Goal: Task Accomplishment & Management: Manage account settings

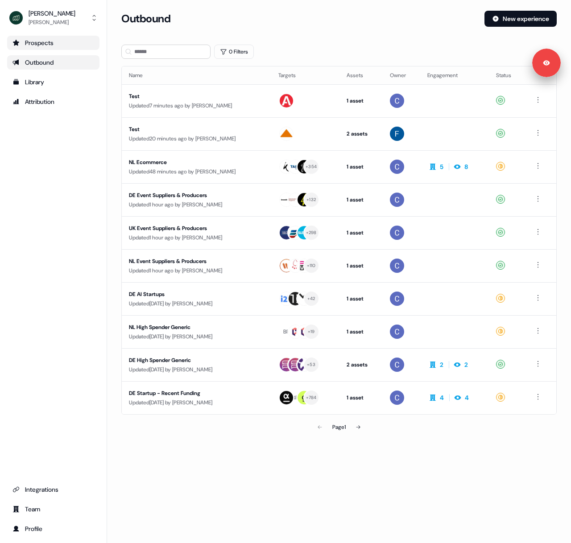
click at [44, 46] on div "Prospects" at bounding box center [53, 42] width 82 height 9
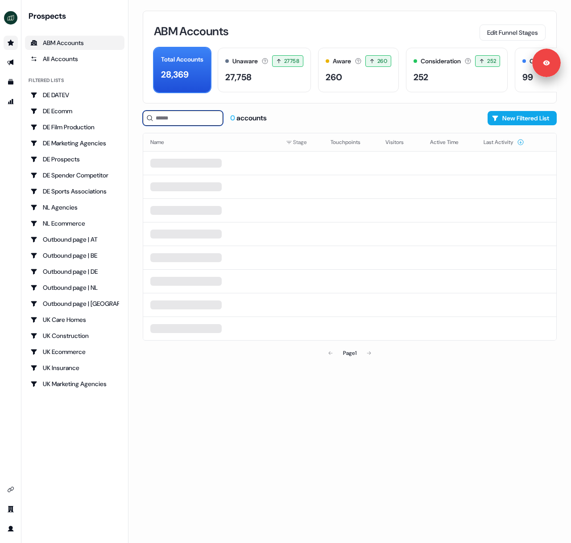
click at [165, 114] on input at bounding box center [183, 118] width 80 height 15
type input "******"
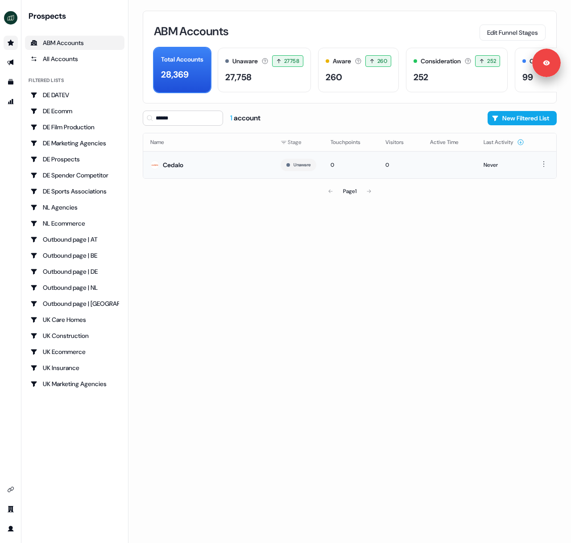
click at [185, 162] on td "Cedalo" at bounding box center [208, 164] width 130 height 27
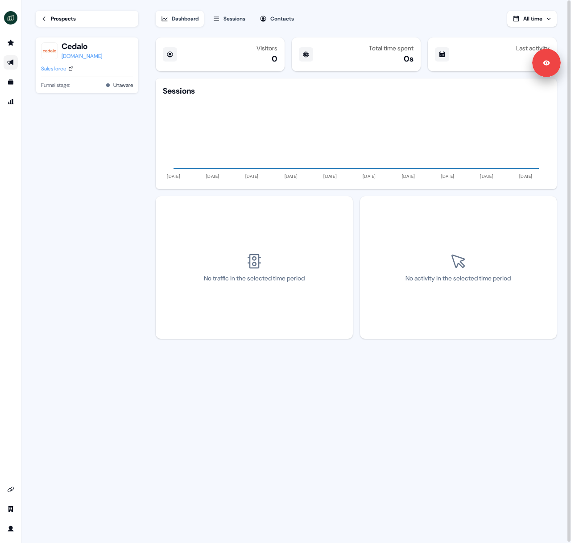
click at [6, 62] on link "Go to outbound experience" at bounding box center [11, 62] width 14 height 14
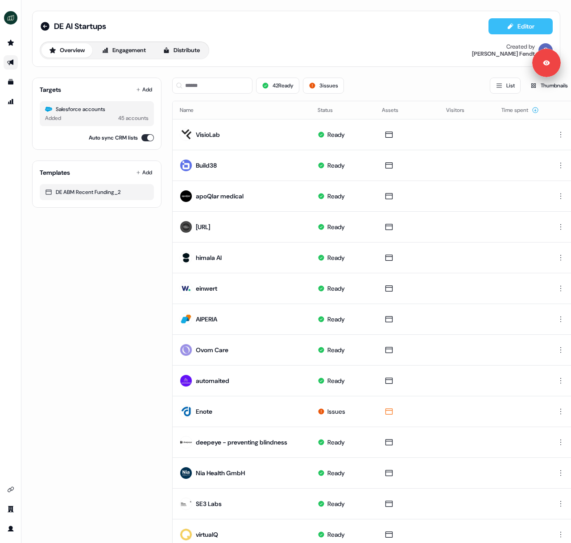
click at [508, 28] on icon at bounding box center [510, 26] width 5 height 6
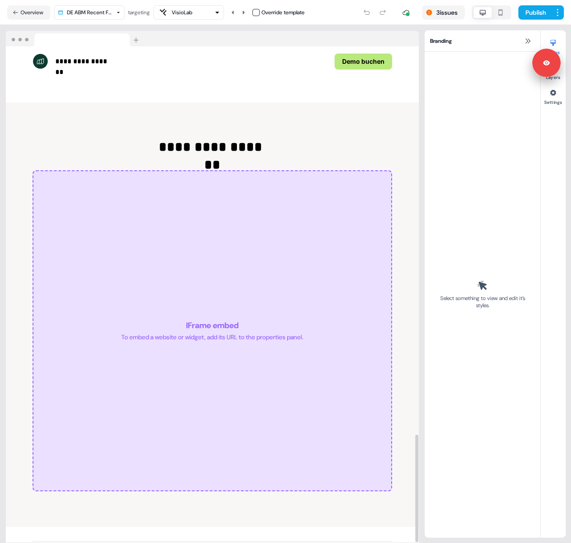
scroll to position [1787, 0]
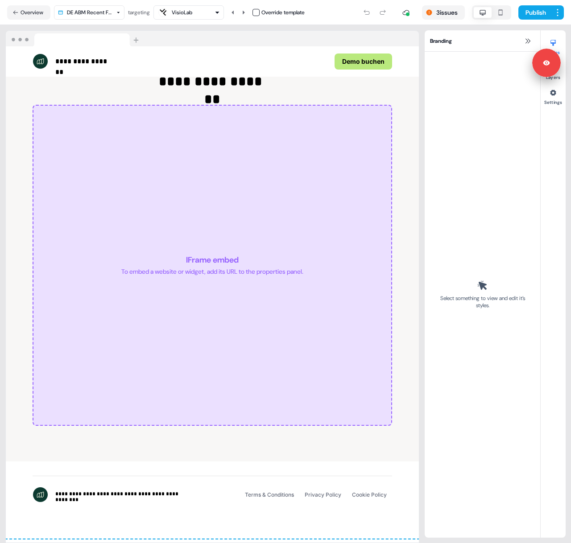
click at [203, 10] on div "VisioLab" at bounding box center [188, 12] width 62 height 11
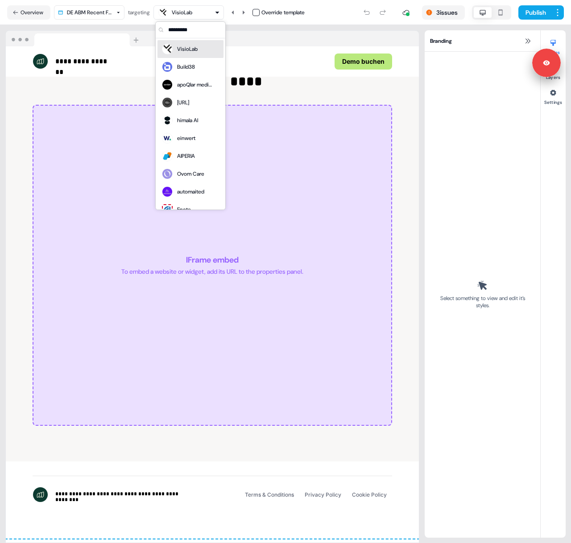
click at [203, 10] on div "VisioLab" at bounding box center [188, 12] width 62 height 11
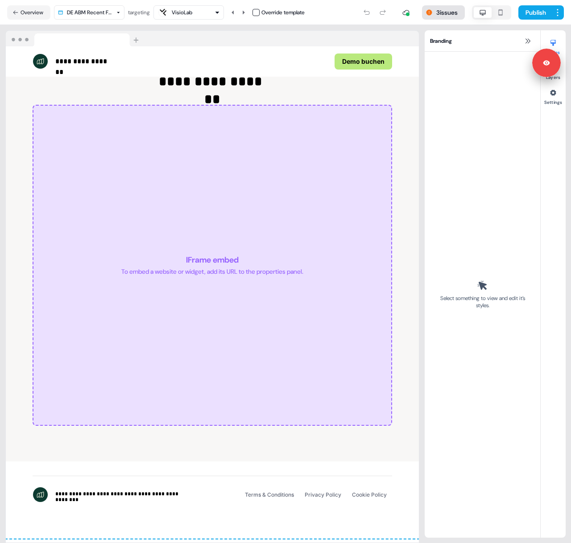
click at [440, 15] on button "3 issues" at bounding box center [443, 12] width 43 height 14
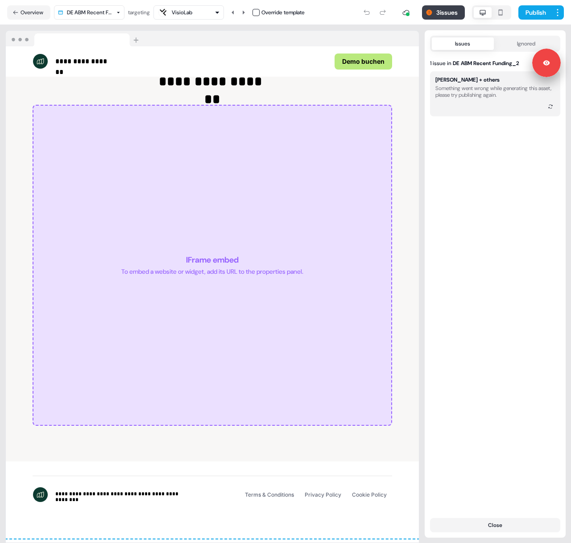
click at [447, 18] on button "3 issues" at bounding box center [443, 12] width 43 height 14
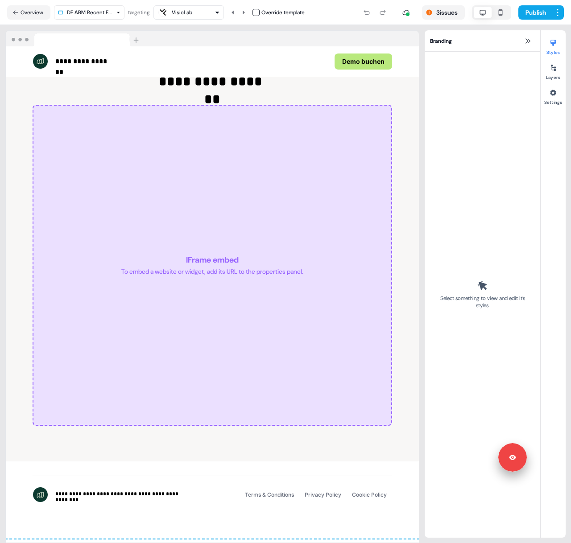
drag, startPoint x: 507, startPoint y: 85, endPoint x: 473, endPoint y: 422, distance: 338.4
click at [527, 457] on div "Signed in as Catherine Fendt Sign out" at bounding box center [536, 458] width 18 height 16
click at [554, 94] on icon at bounding box center [553, 93] width 6 height 6
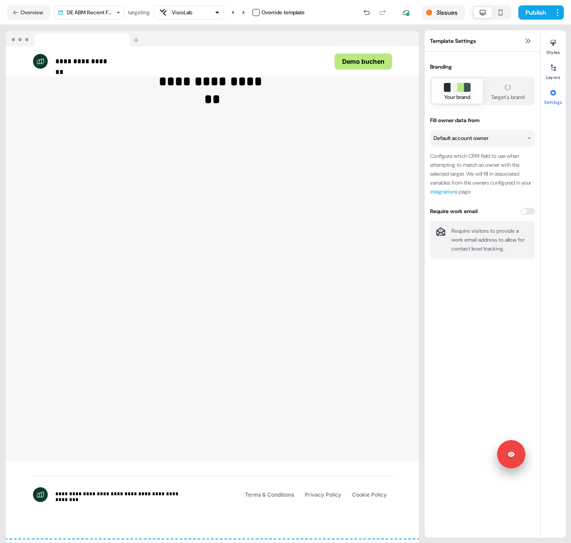
click at [524, 139] on html "**********" at bounding box center [285, 271] width 571 height 543
click at [525, 120] on html "**********" at bounding box center [285, 271] width 571 height 543
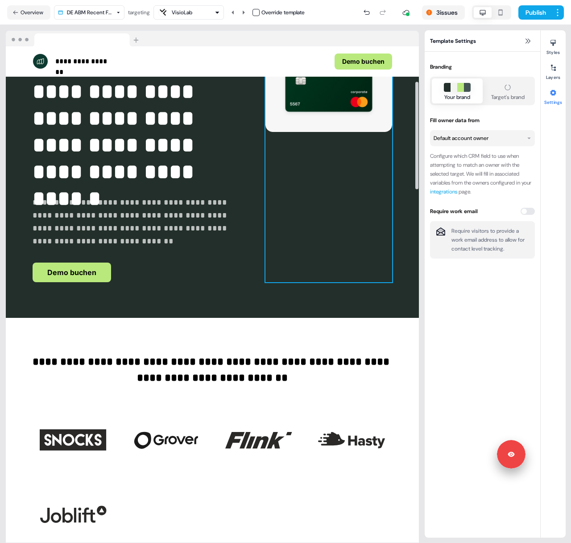
scroll to position [0, 0]
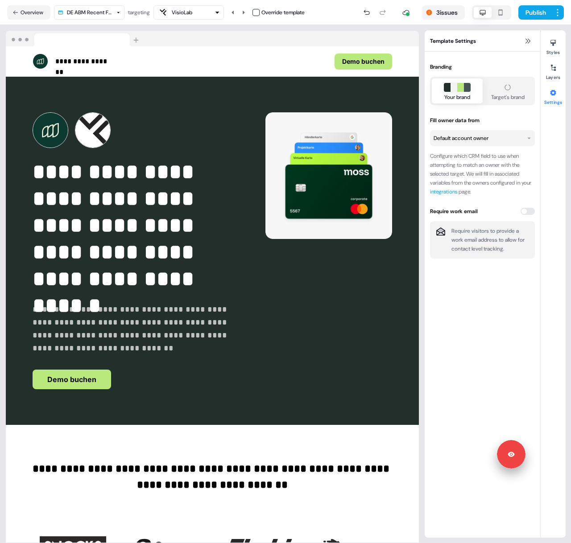
click at [207, 17] on button "VisioLab" at bounding box center [188, 12] width 70 height 14
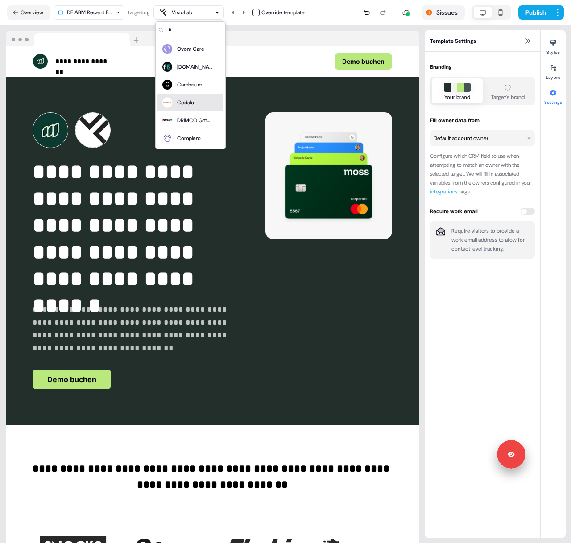
type input "*"
click at [203, 102] on div "Cedalo" at bounding box center [190, 102] width 59 height 12
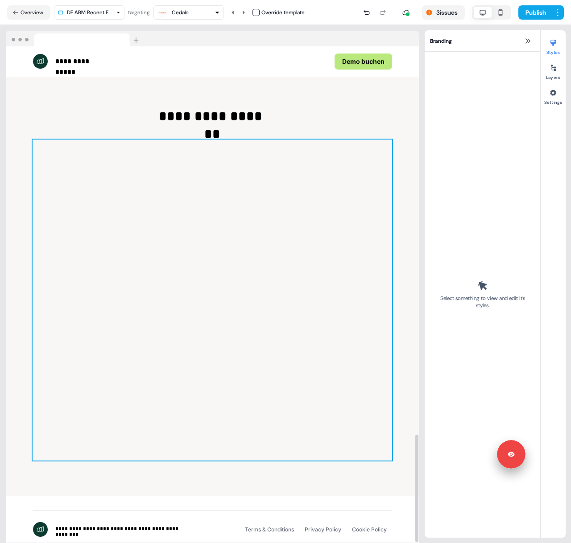
scroll to position [1787, 0]
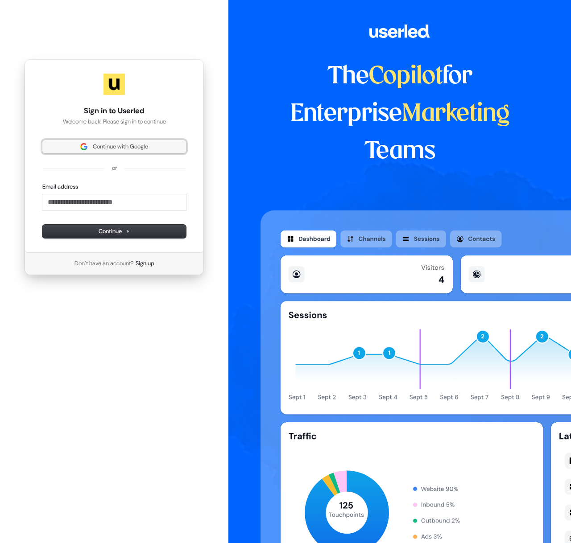
click at [117, 148] on span "Continue with Google" at bounding box center [120, 147] width 55 height 8
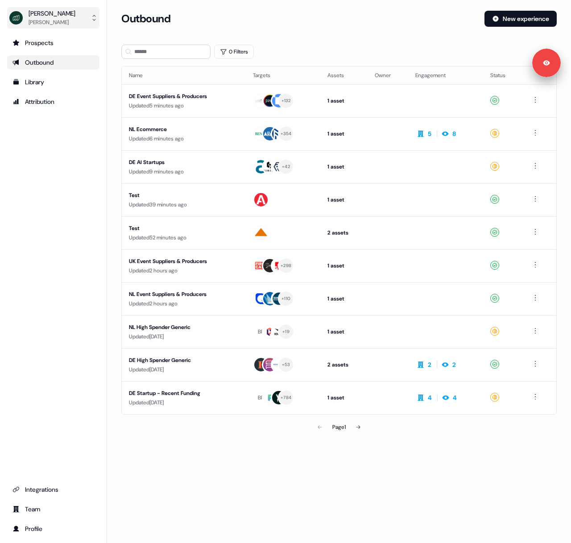
click at [17, 16] on img "side nav menu" at bounding box center [16, 18] width 14 height 14
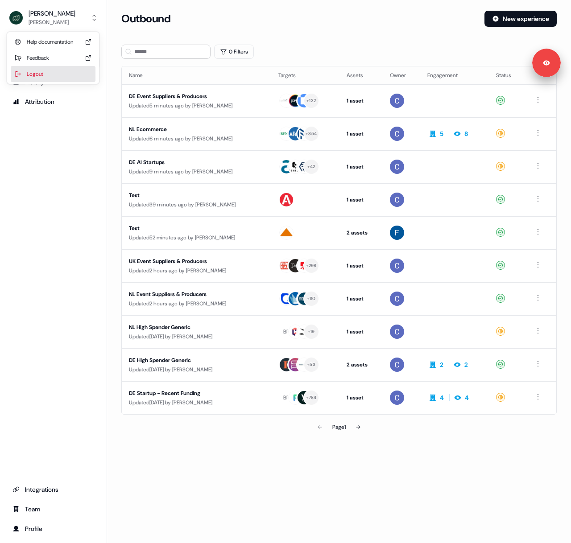
click at [61, 73] on div "Logout" at bounding box center [53, 74] width 85 height 16
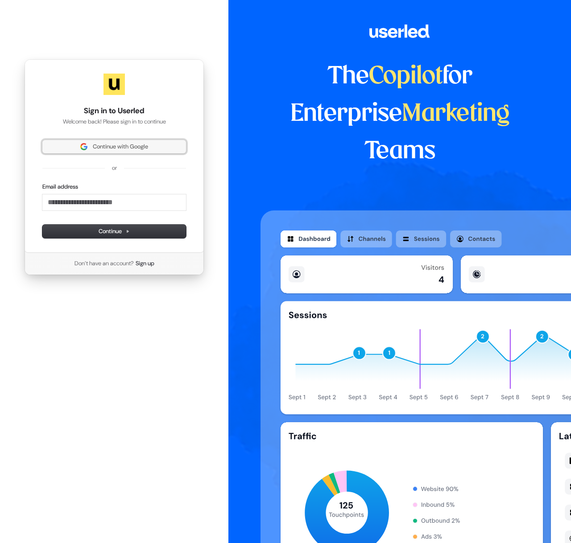
drag, startPoint x: 87, startPoint y: 145, endPoint x: 140, endPoint y: 154, distance: 54.4
click at [87, 145] on span "Continue with Google" at bounding box center [114, 147] width 133 height 8
